Goal: Transaction & Acquisition: Purchase product/service

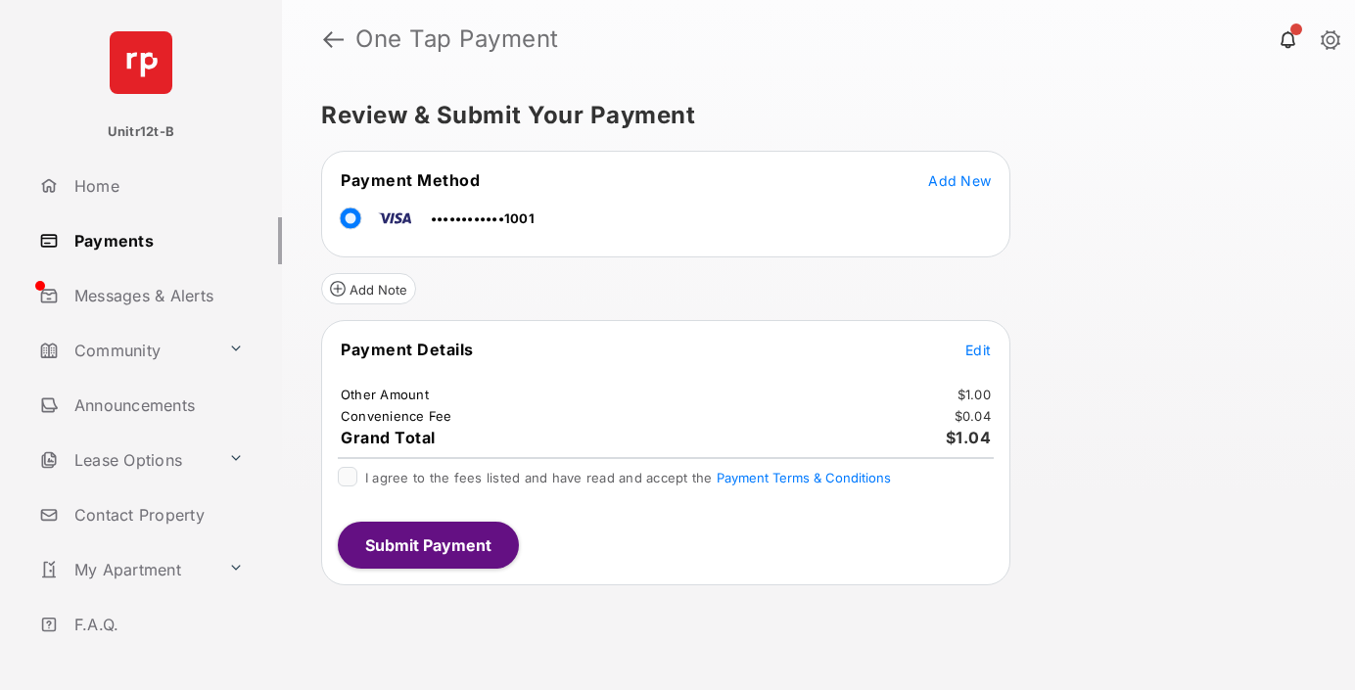
click at [978, 350] on span "Edit" at bounding box center [978, 350] width 25 height 17
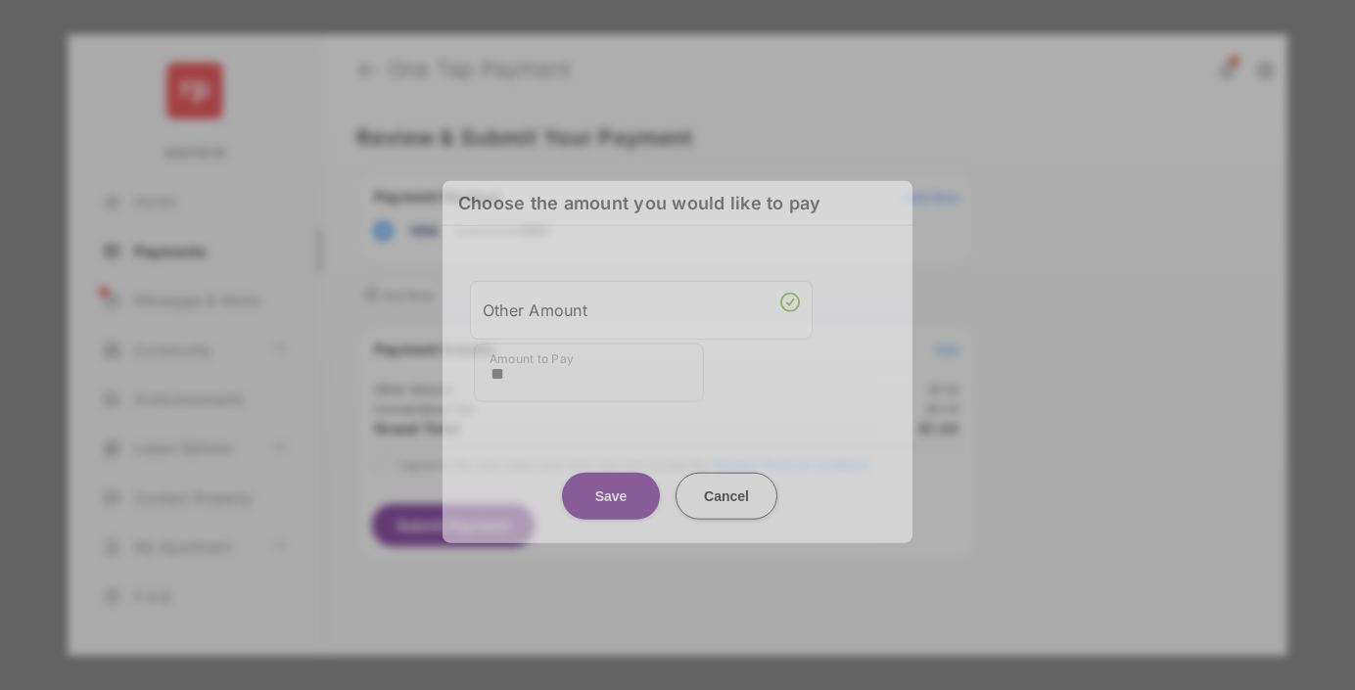
click at [611, 495] on button "Save" at bounding box center [611, 495] width 98 height 47
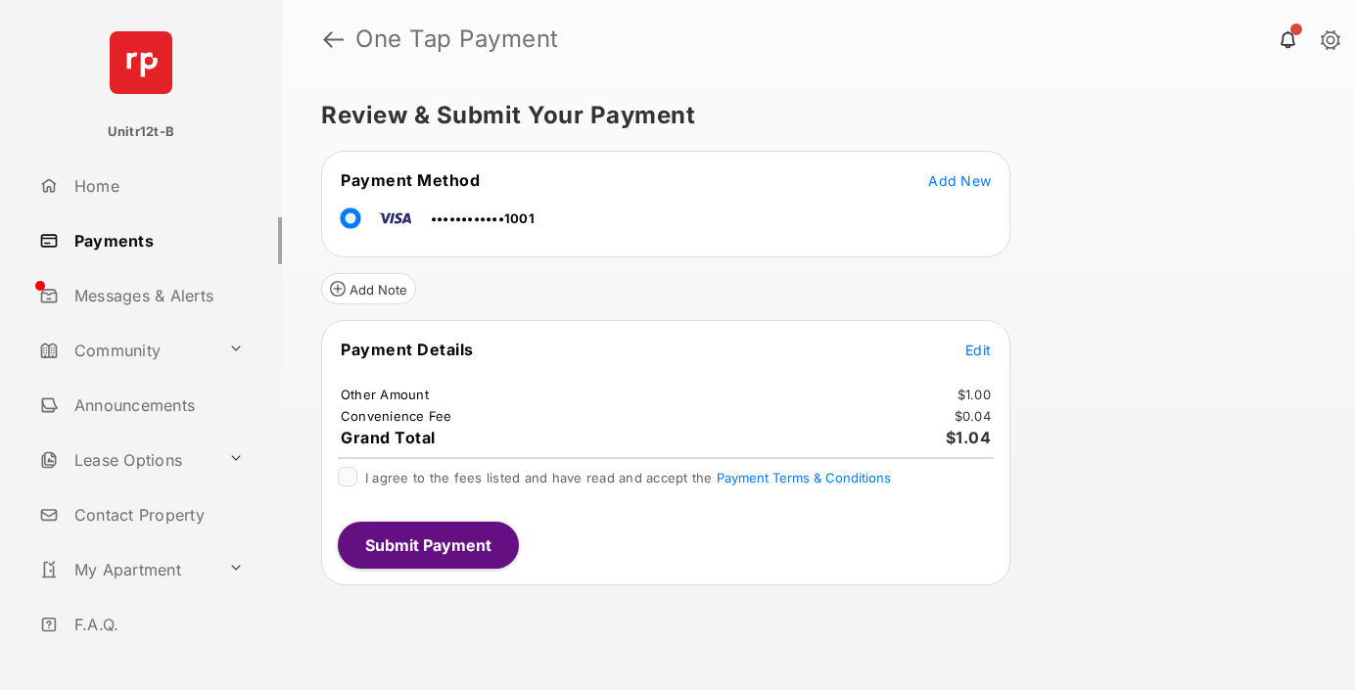
click at [427, 544] on button "Submit Payment" at bounding box center [428, 545] width 181 height 47
